Goal: Task Accomplishment & Management: Manage account settings

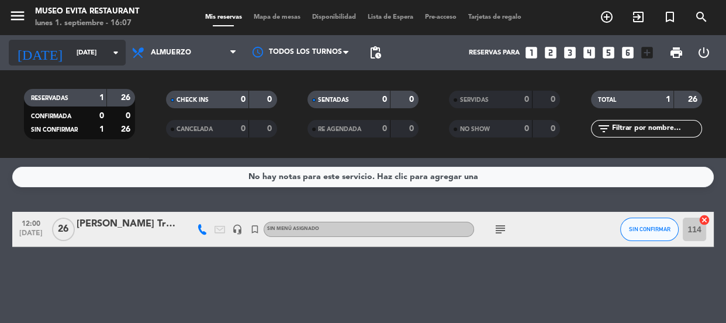
click at [106, 57] on input "[DATE]" at bounding box center [116, 52] width 90 height 19
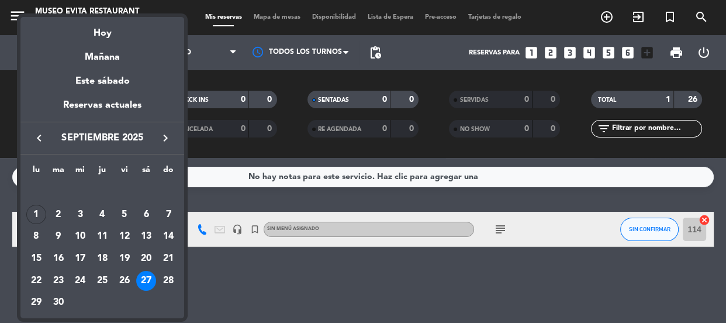
click at [84, 212] on div "3" at bounding box center [80, 215] width 20 height 20
type input "[DATE]"
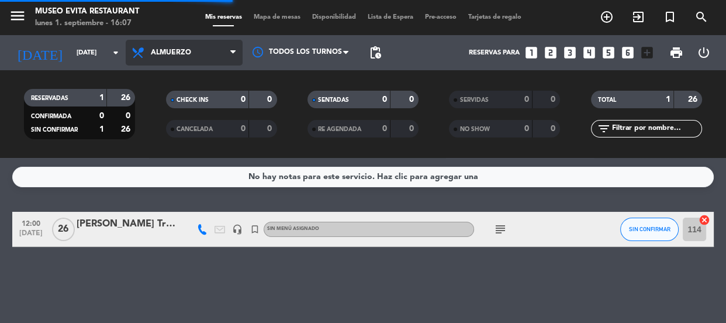
click at [195, 50] on span "Almuerzo" at bounding box center [184, 53] width 117 height 26
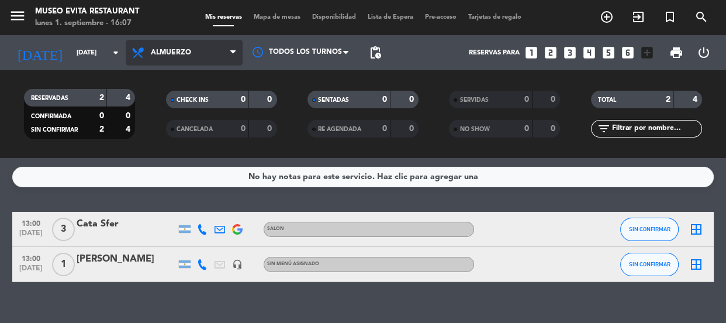
click at [206, 46] on span "Almuerzo" at bounding box center [184, 53] width 117 height 26
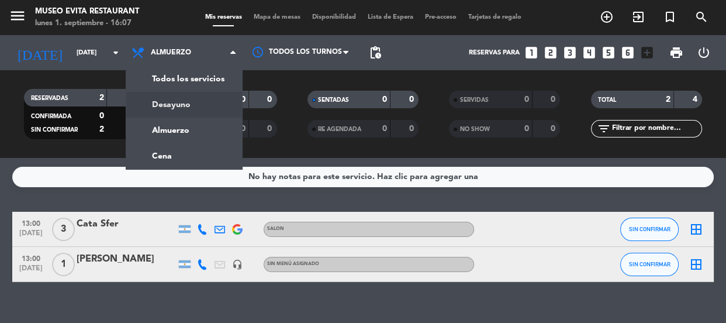
click at [189, 104] on div "menu Museo Evita Restaurant [DATE] 1. septiembre - 16:07 Mis reservas Mapa de m…" at bounding box center [363, 79] width 726 height 158
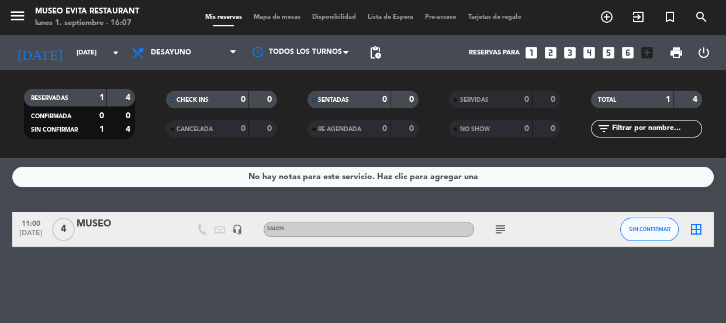
click at [104, 219] on div "MUSEO" at bounding box center [126, 223] width 99 height 15
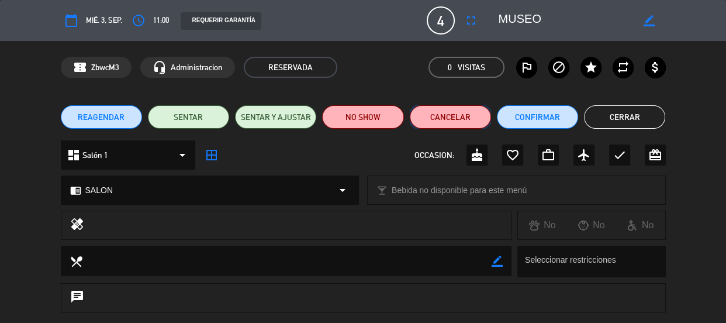
click at [460, 121] on button "Cancelar" at bounding box center [450, 116] width 81 height 23
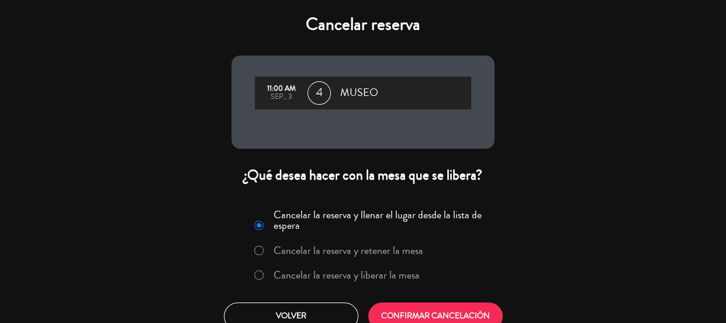
click at [429, 301] on div "Cancelar la reserva y llenar el lugar desde la lista de espera Cancelar la rese…" at bounding box center [363, 268] width 281 height 142
click at [429, 308] on button "CONFIRMAR CANCELACIÓN" at bounding box center [435, 315] width 135 height 27
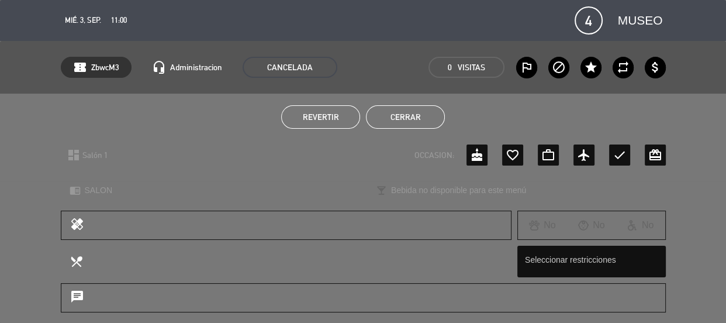
click at [387, 111] on button "Cerrar" at bounding box center [405, 116] width 79 height 23
